Goal: Use online tool/utility: Utilize a website feature to perform a specific function

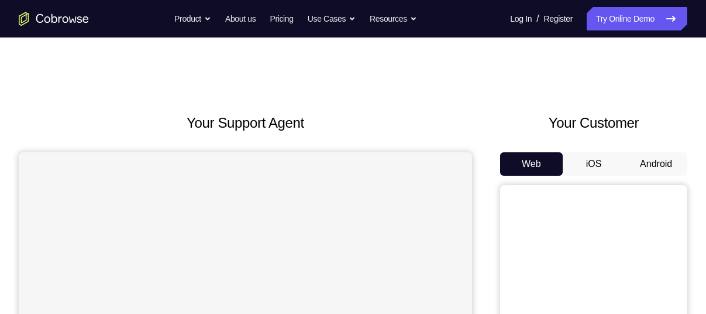
click at [651, 166] on button "Android" at bounding box center [656, 163] width 63 height 23
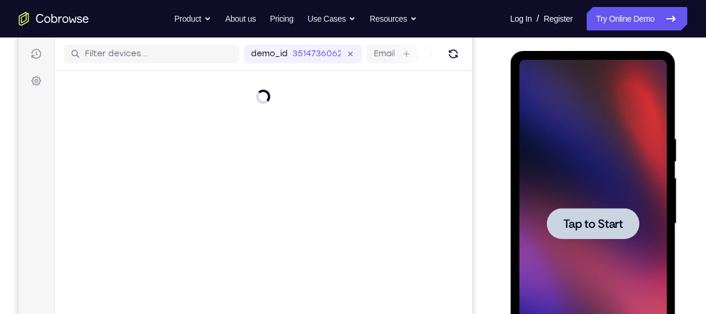
click at [607, 225] on span "Tap to Start" at bounding box center [593, 224] width 60 height 12
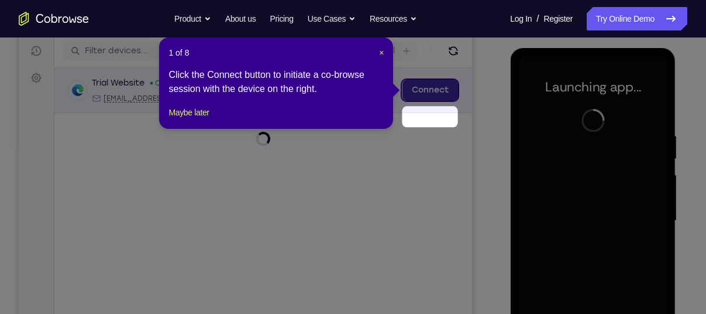
scroll to position [119, 0]
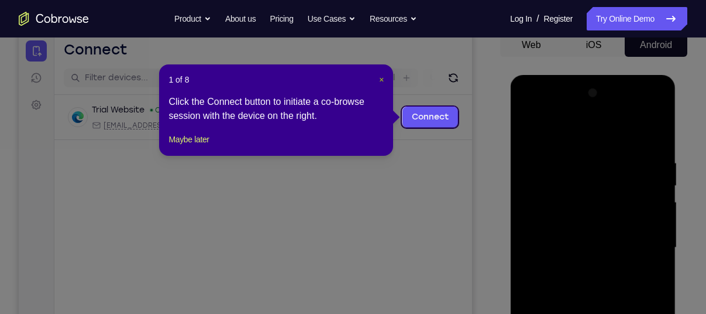
click at [384, 80] on span "×" at bounding box center [381, 79] width 5 height 9
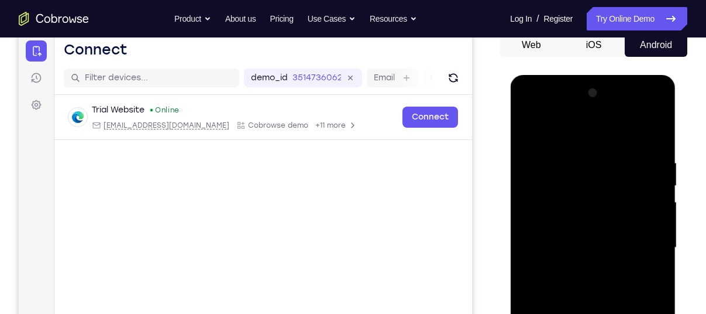
scroll to position [252, 0]
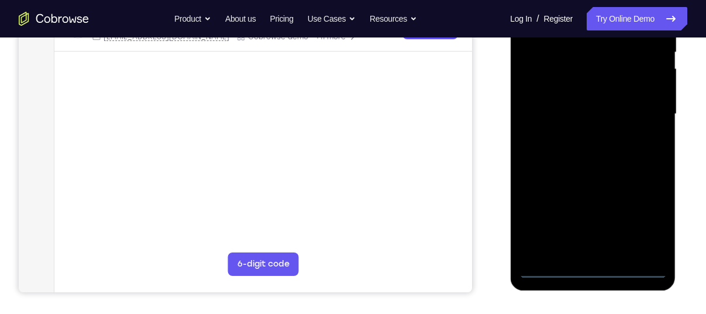
click at [595, 267] on div at bounding box center [592, 114] width 147 height 328
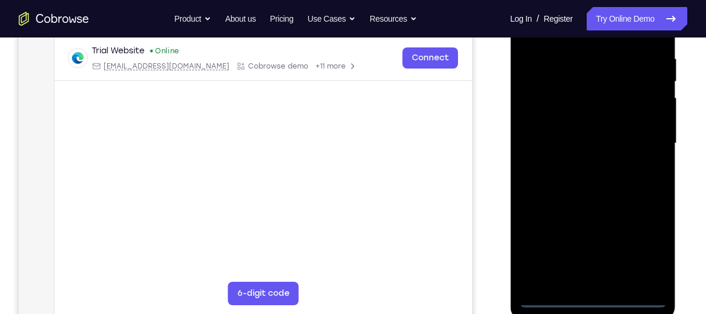
scroll to position [222, 0]
click at [637, 249] on div at bounding box center [592, 145] width 147 height 328
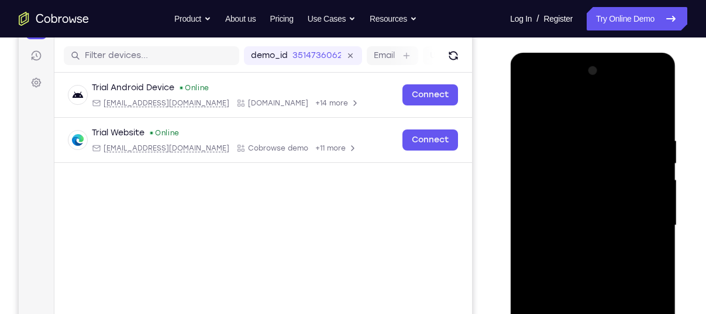
scroll to position [142, 0]
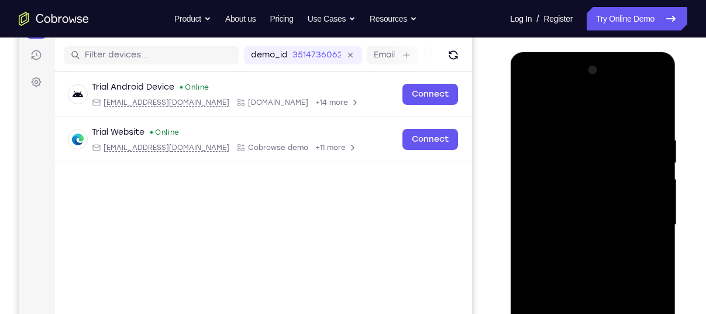
click at [559, 118] on div at bounding box center [592, 225] width 147 height 328
click at [644, 215] on div at bounding box center [592, 225] width 147 height 328
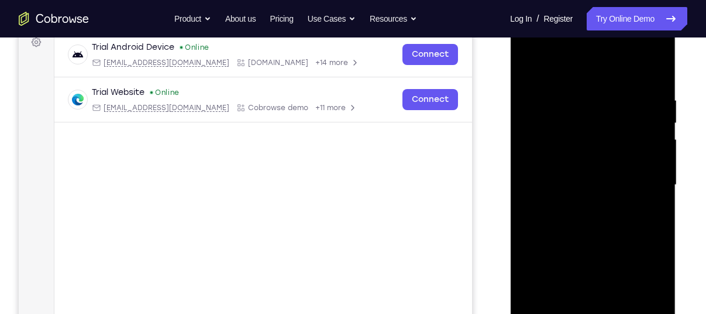
scroll to position [182, 0]
click at [585, 203] on div at bounding box center [592, 184] width 147 height 328
click at [575, 177] on div at bounding box center [592, 184] width 147 height 328
click at [567, 162] on div at bounding box center [592, 184] width 147 height 328
click at [574, 184] on div at bounding box center [592, 184] width 147 height 328
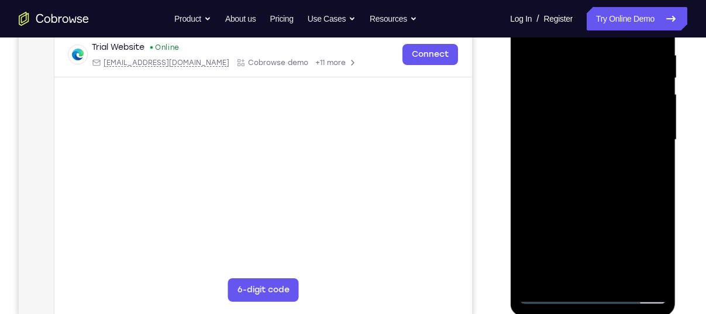
scroll to position [219, 0]
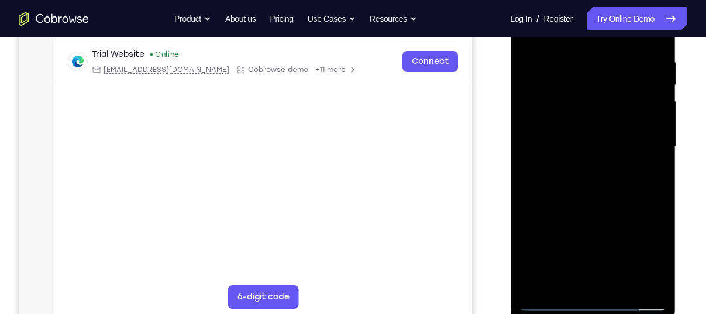
click at [574, 184] on div at bounding box center [592, 147] width 147 height 328
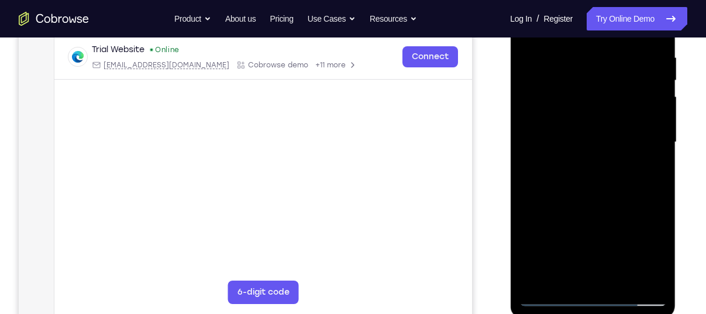
scroll to position [225, 0]
click at [654, 41] on div at bounding box center [592, 141] width 147 height 328
click at [622, 282] on div at bounding box center [592, 141] width 147 height 328
click at [573, 204] on div at bounding box center [592, 141] width 147 height 328
click at [570, 108] on div at bounding box center [592, 141] width 147 height 328
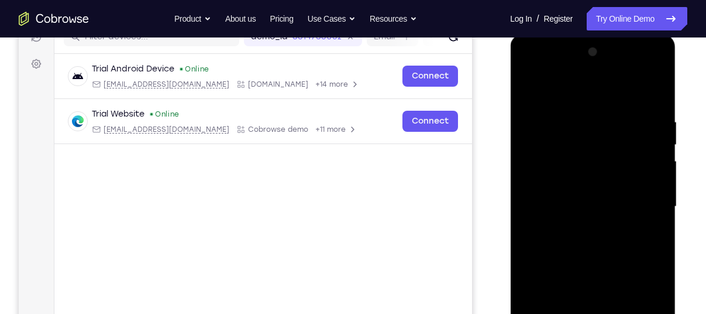
scroll to position [159, 0]
click at [646, 89] on div at bounding box center [592, 207] width 147 height 328
click at [531, 87] on div at bounding box center [592, 207] width 147 height 328
click at [571, 115] on div at bounding box center [592, 207] width 147 height 328
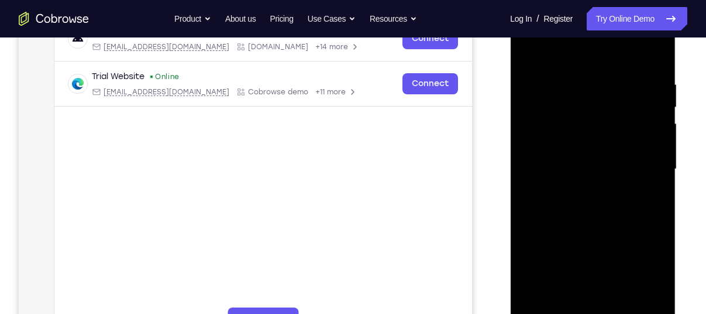
scroll to position [199, 0]
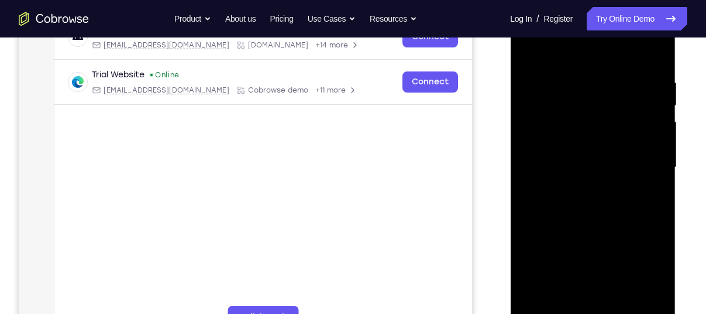
click at [649, 298] on div at bounding box center [592, 168] width 147 height 328
click at [655, 47] on div at bounding box center [592, 168] width 147 height 328
click at [624, 305] on div at bounding box center [592, 168] width 147 height 328
click at [529, 49] on div at bounding box center [592, 168] width 147 height 328
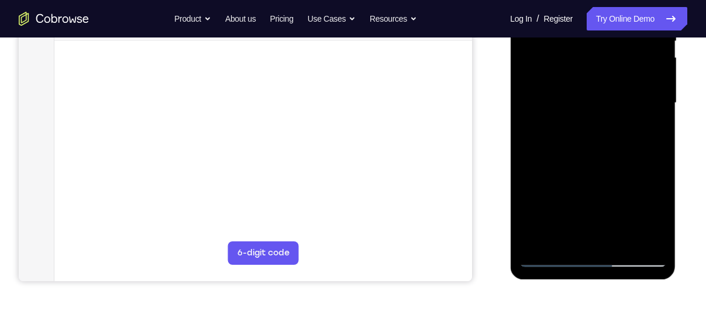
scroll to position [239, 0]
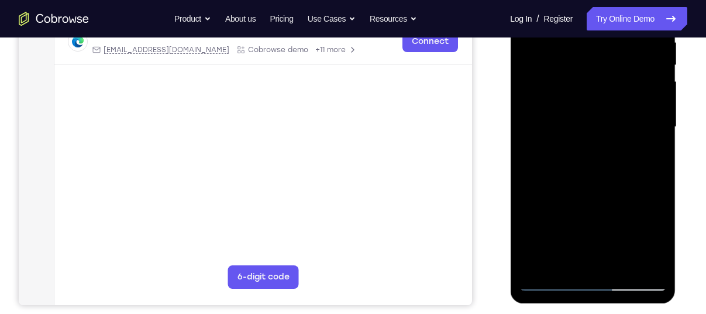
drag, startPoint x: 560, startPoint y: 170, endPoint x: 591, endPoint y: 104, distance: 72.3
click at [591, 104] on div at bounding box center [592, 127] width 147 height 328
drag, startPoint x: 574, startPoint y: 219, endPoint x: 581, endPoint y: 105, distance: 113.7
click at [581, 105] on div at bounding box center [592, 127] width 147 height 328
drag, startPoint x: 584, startPoint y: 195, endPoint x: 579, endPoint y: 75, distance: 120.7
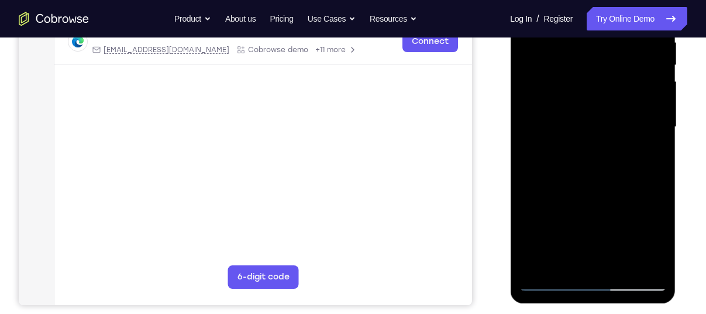
click at [579, 75] on div at bounding box center [592, 127] width 147 height 328
drag, startPoint x: 598, startPoint y: 193, endPoint x: 612, endPoint y: 27, distance: 166.8
click at [612, 27] on div at bounding box center [592, 127] width 147 height 328
drag, startPoint x: 606, startPoint y: 195, endPoint x: 607, endPoint y: 81, distance: 114.1
click at [607, 81] on div at bounding box center [592, 127] width 147 height 328
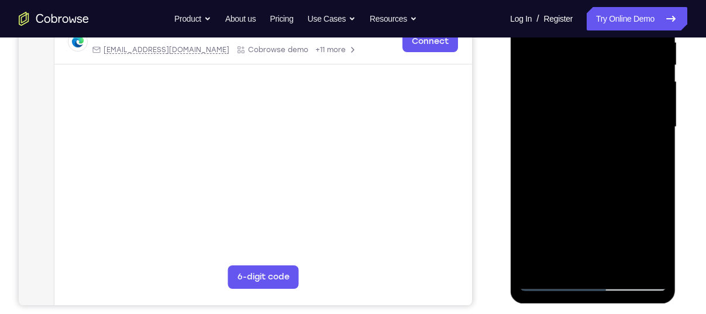
drag, startPoint x: 607, startPoint y: 201, endPoint x: 594, endPoint y: 72, distance: 130.0
click at [594, 72] on div at bounding box center [592, 127] width 147 height 328
drag, startPoint x: 592, startPoint y: 220, endPoint x: 567, endPoint y: 111, distance: 112.2
click at [567, 111] on div at bounding box center [592, 127] width 147 height 328
click at [660, 112] on div at bounding box center [592, 127] width 147 height 328
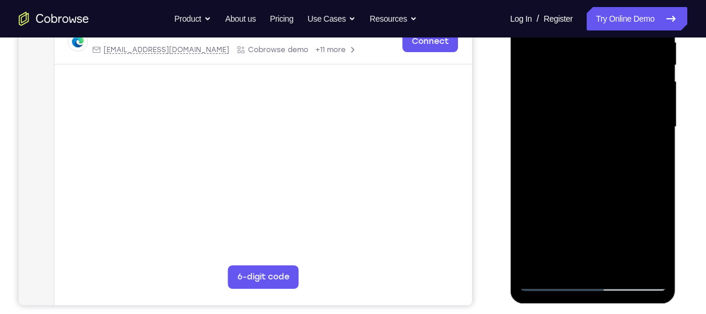
click at [660, 112] on div at bounding box center [592, 127] width 147 height 328
drag, startPoint x: 629, startPoint y: 196, endPoint x: 619, endPoint y: 59, distance: 137.9
click at [619, 59] on div at bounding box center [592, 127] width 147 height 328
drag, startPoint x: 598, startPoint y: 123, endPoint x: 610, endPoint y: 53, distance: 71.3
click at [610, 53] on div at bounding box center [592, 127] width 147 height 328
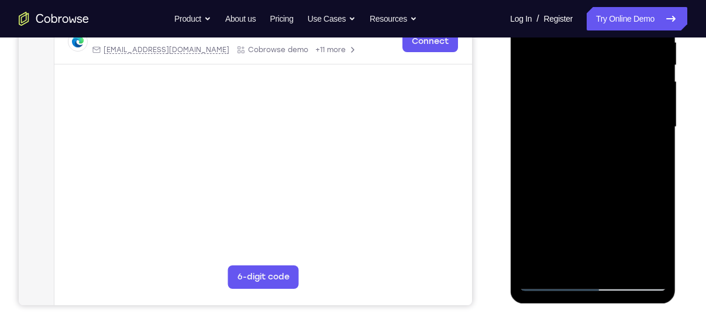
drag, startPoint x: 595, startPoint y: 156, endPoint x: 589, endPoint y: 63, distance: 92.7
click at [589, 63] on div at bounding box center [592, 127] width 147 height 328
drag, startPoint x: 581, startPoint y: 147, endPoint x: 576, endPoint y: 20, distance: 127.7
click at [576, 20] on div at bounding box center [592, 127] width 147 height 328
drag, startPoint x: 586, startPoint y: 210, endPoint x: 588, endPoint y: 35, distance: 174.4
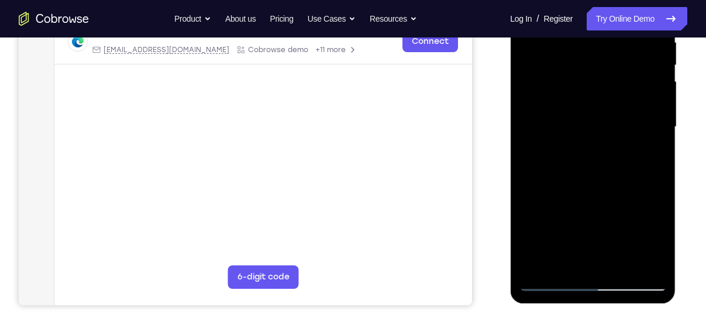
click at [588, 35] on div at bounding box center [592, 127] width 147 height 328
drag, startPoint x: 583, startPoint y: 183, endPoint x: 578, endPoint y: 18, distance: 165.1
click at [578, 18] on div at bounding box center [592, 127] width 147 height 328
click at [619, 260] on div at bounding box center [592, 127] width 147 height 328
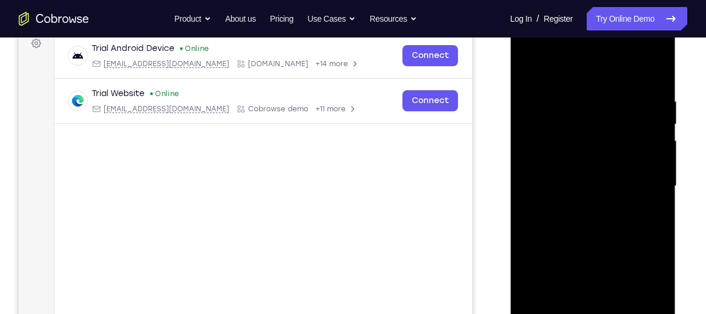
scroll to position [179, 0]
click at [533, 66] on div at bounding box center [592, 187] width 147 height 328
drag, startPoint x: 576, startPoint y: 99, endPoint x: 575, endPoint y: 146, distance: 46.3
click at [575, 146] on div at bounding box center [592, 187] width 147 height 328
click at [607, 101] on div at bounding box center [592, 187] width 147 height 328
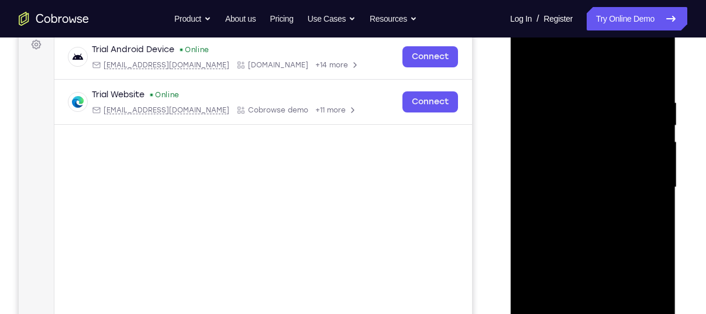
click at [654, 73] on div at bounding box center [592, 187] width 147 height 328
drag, startPoint x: 605, startPoint y: 248, endPoint x: 593, endPoint y: 116, distance: 132.8
drag, startPoint x: 101, startPoint y: 74, endPoint x: 234, endPoint y: 188, distance: 174.8
click at [234, 188] on main "demo_id 3514736062 3514736062 Email User ID Device ID Device name 6-digit code …" at bounding box center [263, 197] width 418 height 392
drag, startPoint x: 555, startPoint y: 235, endPoint x: 567, endPoint y: 105, distance: 130.5
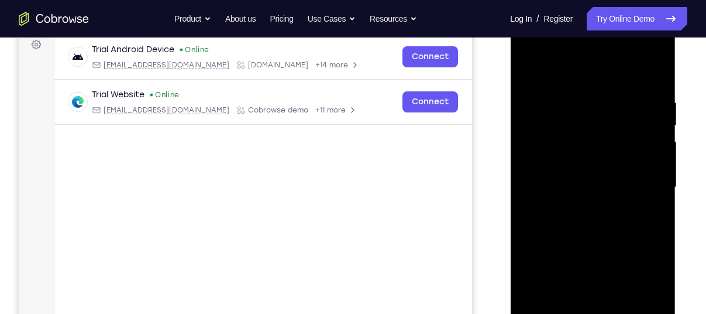
drag, startPoint x: 567, startPoint y: 105, endPoint x: 617, endPoint y: 207, distance: 113.9
click at [617, 207] on div at bounding box center [592, 187] width 147 height 328
drag, startPoint x: 617, startPoint y: 207, endPoint x: 605, endPoint y: 77, distance: 131.0
click at [605, 77] on div at bounding box center [592, 187] width 147 height 328
drag, startPoint x: 575, startPoint y: 243, endPoint x: 569, endPoint y: 111, distance: 132.4
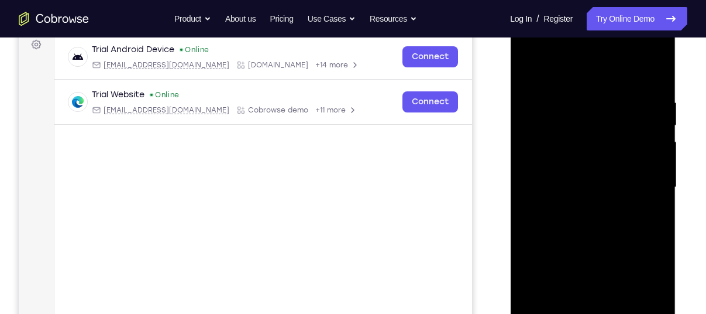
click at [569, 111] on div at bounding box center [592, 187] width 147 height 328
drag, startPoint x: 583, startPoint y: 201, endPoint x: 606, endPoint y: 43, distance: 159.0
click at [606, 43] on div at bounding box center [592, 187] width 147 height 328
drag, startPoint x: 591, startPoint y: 224, endPoint x: 607, endPoint y: 51, distance: 174.1
click at [610, 61] on div at bounding box center [592, 187] width 147 height 328
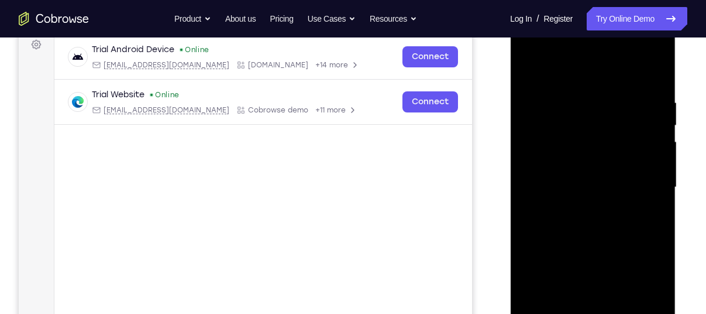
drag, startPoint x: 587, startPoint y: 224, endPoint x: 598, endPoint y: 63, distance: 161.9
click at [600, 64] on div at bounding box center [592, 187] width 147 height 328
drag, startPoint x: 591, startPoint y: 234, endPoint x: 592, endPoint y: 73, distance: 160.4
click at [600, 112] on div at bounding box center [592, 187] width 147 height 328
drag, startPoint x: 580, startPoint y: 239, endPoint x: 608, endPoint y: 35, distance: 206.2
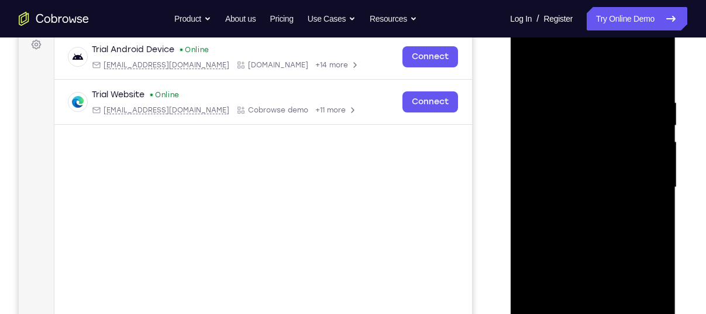
click at [608, 35] on div at bounding box center [592, 187] width 147 height 328
drag, startPoint x: 591, startPoint y: 219, endPoint x: 603, endPoint y: 47, distance: 171.9
click at [606, 51] on div at bounding box center [592, 187] width 147 height 328
drag, startPoint x: 603, startPoint y: 175, endPoint x: 576, endPoint y: -61, distance: 238.0
click at [576, 15] on html "Online web based iOS Simulators and Android Emulators. Run iPhone, iPad, Mobile…" at bounding box center [593, 190] width 167 height 351
